Goal: Entertainment & Leisure: Consume media (video, audio)

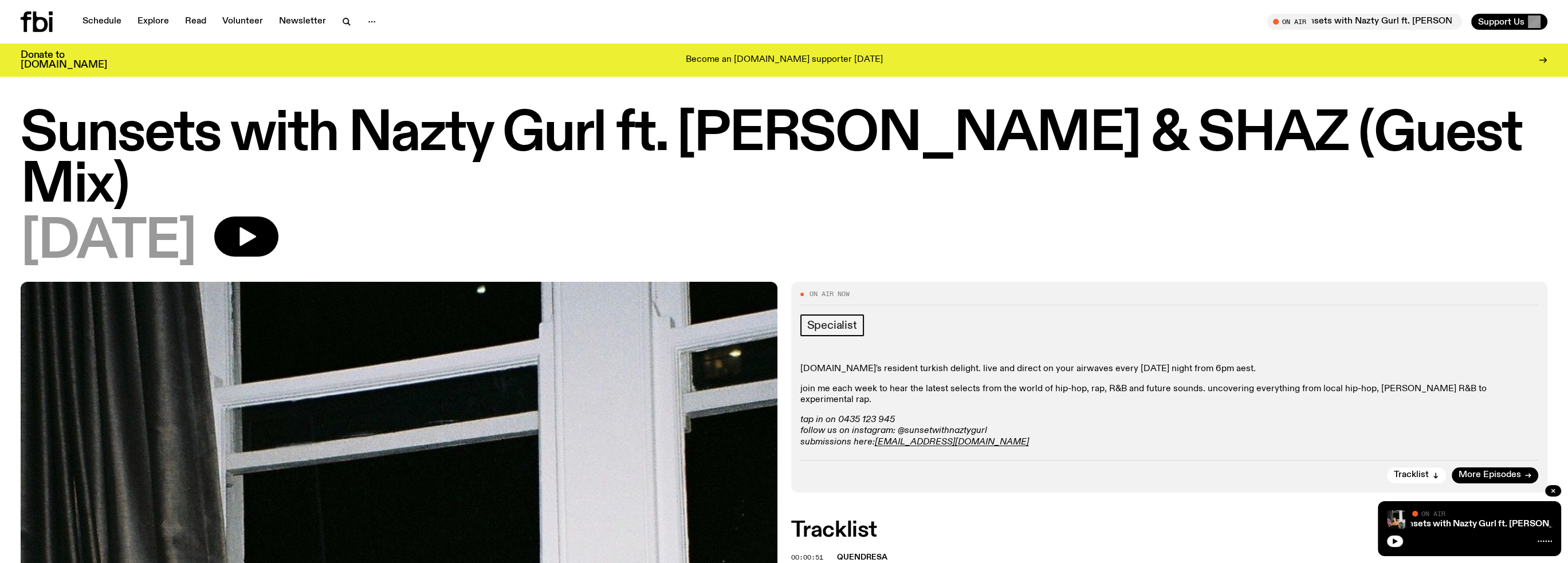
click at [34, 22] on icon at bounding box center [40, 21] width 15 height 21
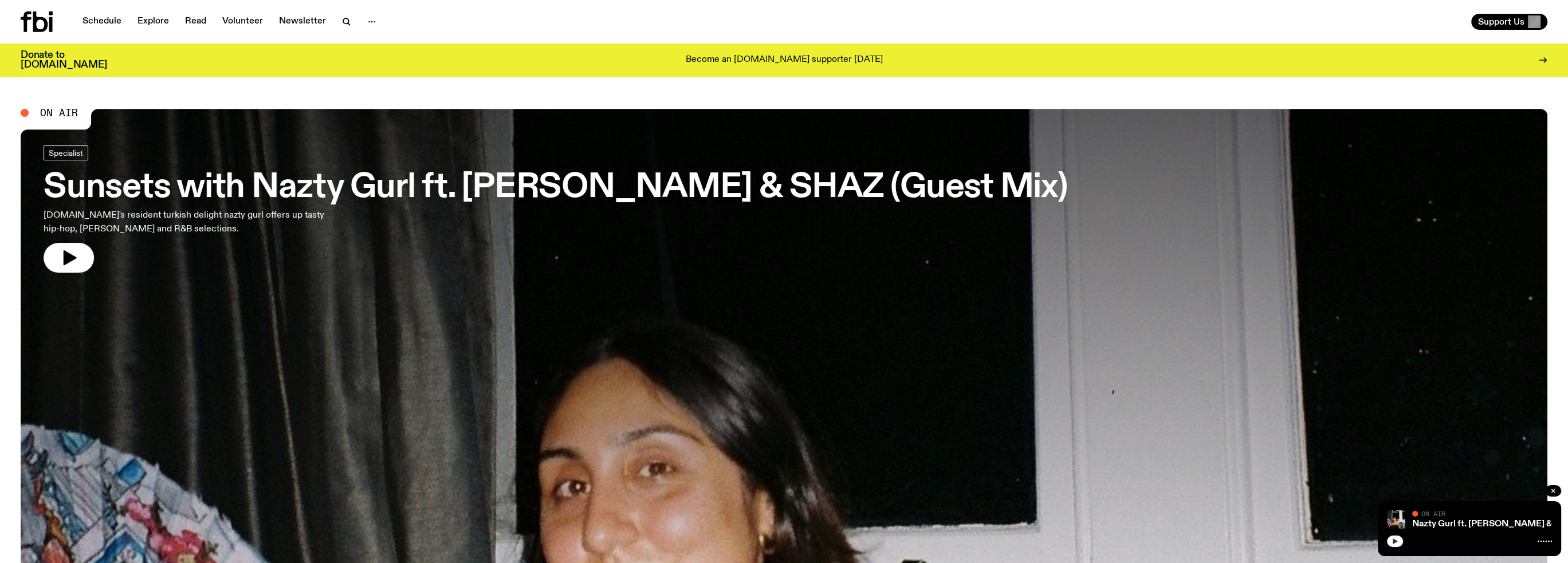
click at [1394, 542] on icon "button" at bounding box center [1395, 541] width 5 height 6
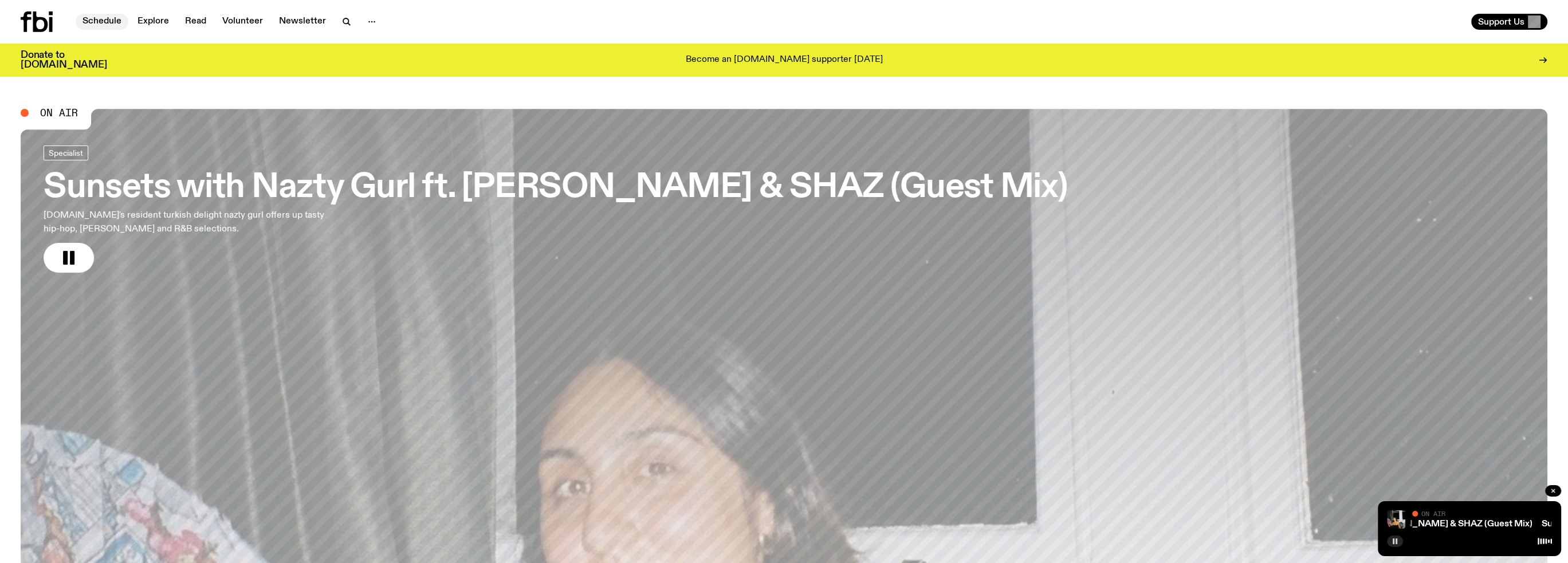
click at [102, 22] on link "Schedule" at bounding box center [102, 22] width 53 height 16
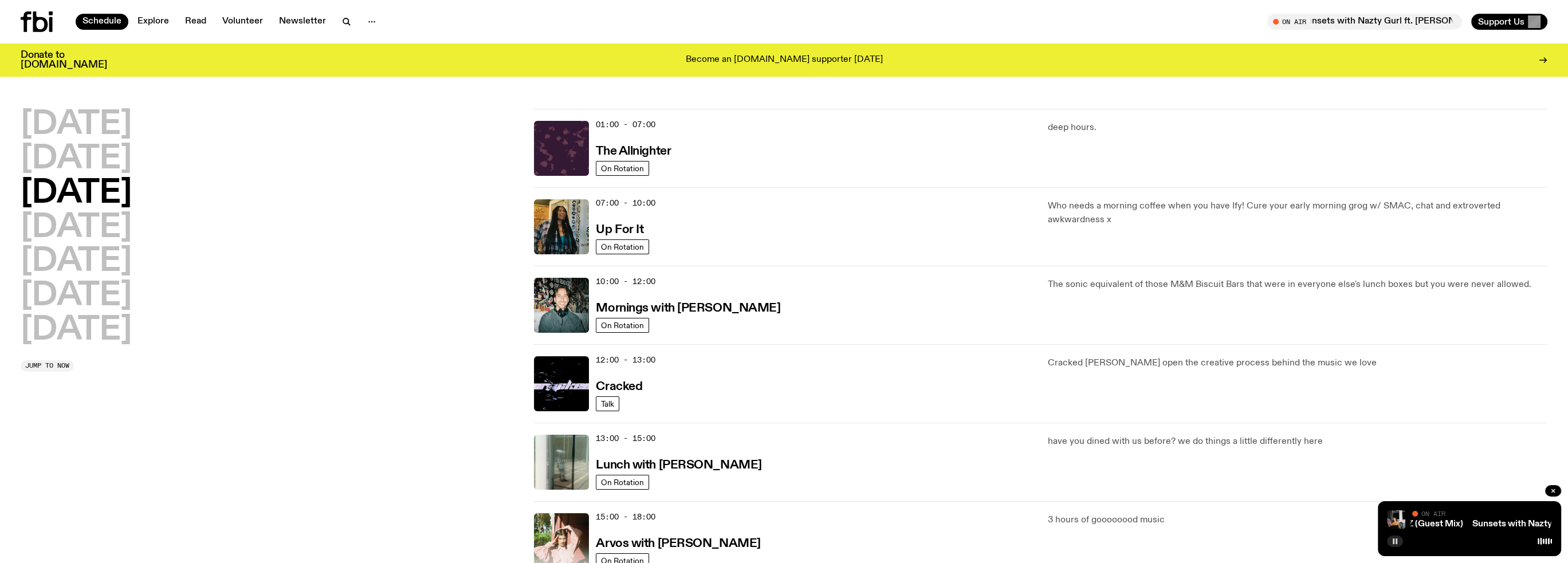
click at [1396, 541] on rect "button" at bounding box center [1396, 541] width 2 height 6
